Goal: Task Accomplishment & Management: Manage account settings

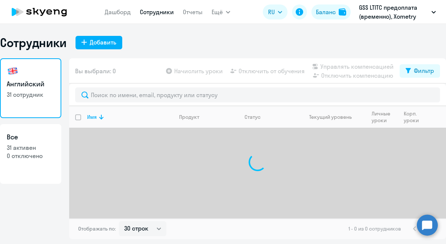
select select "30"
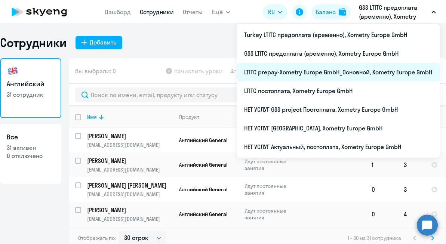
click at [298, 70] on li "LTITC prepay-Xometry Europe GmbH_Основной, Xometry Europe GmbH" at bounding box center [338, 72] width 203 height 19
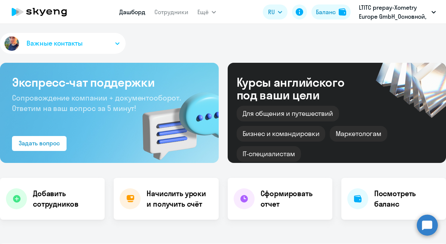
select select "30"
click at [172, 12] on link "Сотрудники" at bounding box center [171, 11] width 34 height 7
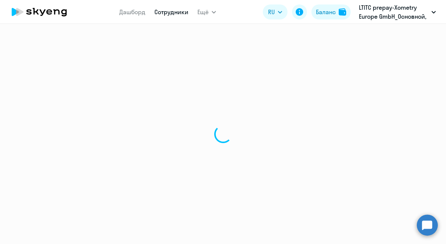
select select "30"
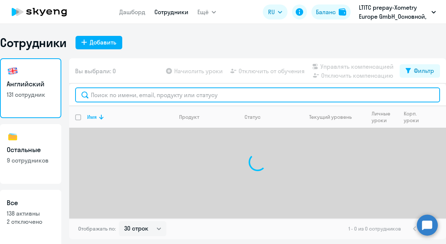
click at [153, 94] on input "text" at bounding box center [257, 94] width 365 height 15
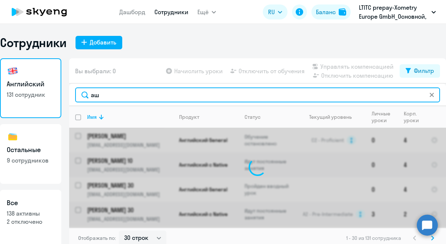
type input "[PERSON_NAME]"
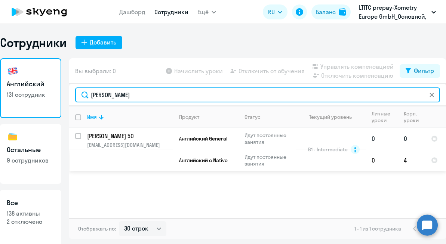
type input "[PERSON_NAME]"
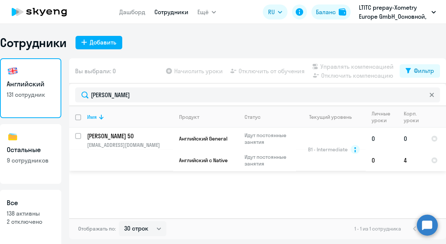
click at [79, 136] on input "select row 17728430" at bounding box center [82, 140] width 15 height 15
checkbox input "true"
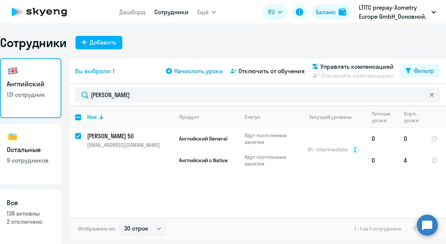
click at [199, 71] on span "Начислить уроки" at bounding box center [198, 71] width 49 height 9
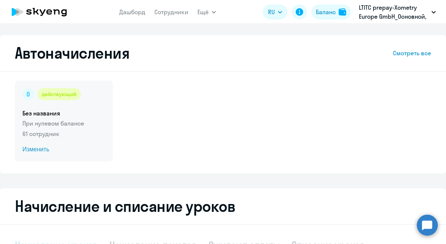
select select "10"
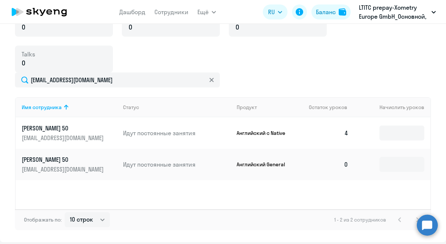
scroll to position [256, 0]
click at [393, 161] on input at bounding box center [401, 164] width 45 height 15
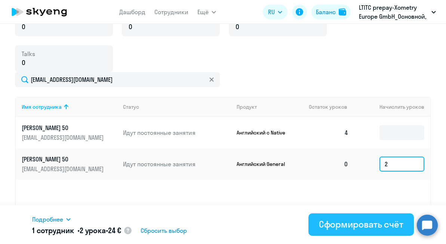
type input "2"
click at [363, 223] on div "Сформировать счёт" at bounding box center [361, 224] width 84 height 12
